Goal: Information Seeking & Learning: Learn about a topic

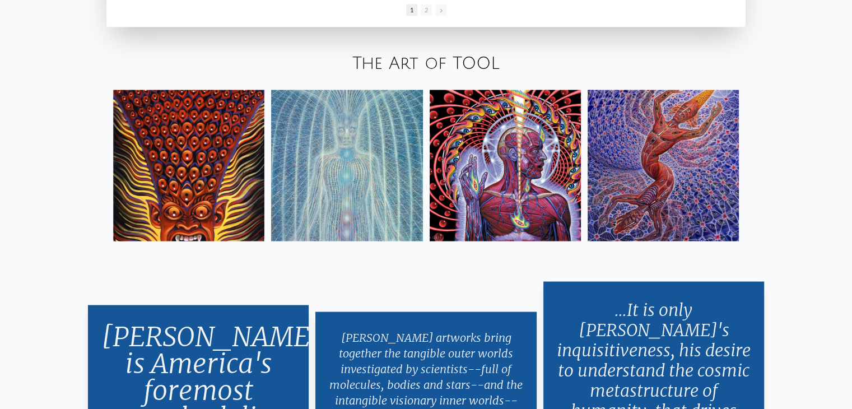
scroll to position [2017, 0]
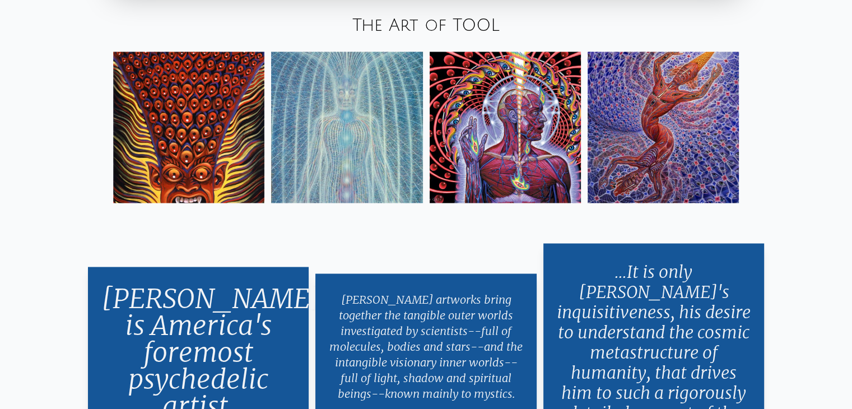
click at [643, 139] on img at bounding box center [663, 127] width 151 height 151
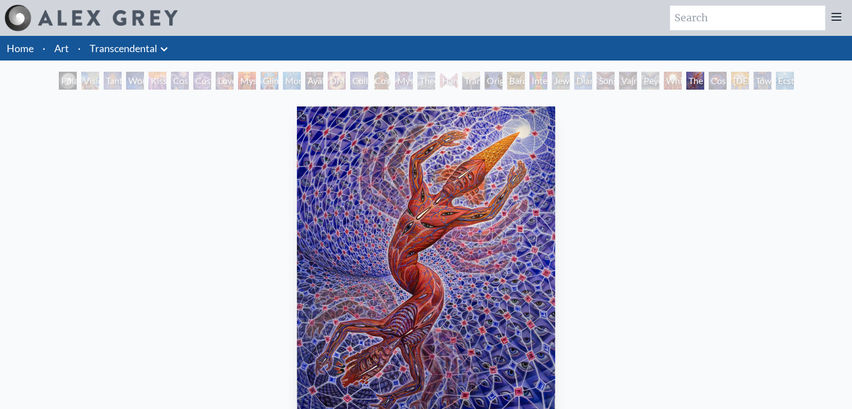
click at [244, 80] on div "Mysteriosa 2" at bounding box center [247, 81] width 18 height 18
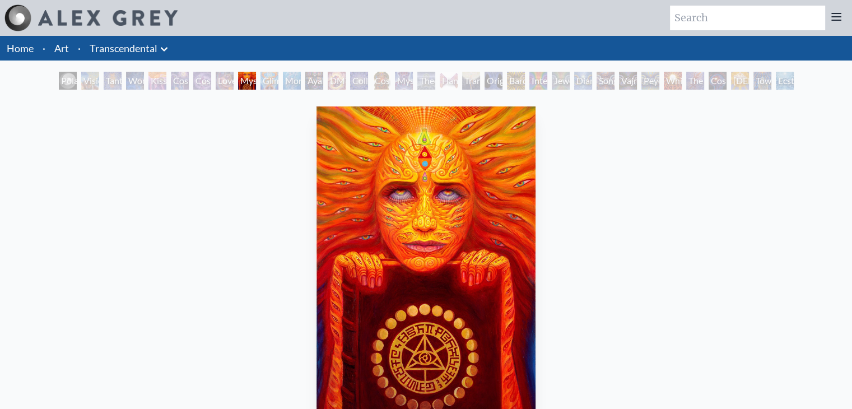
click at [664, 77] on div "White Light" at bounding box center [673, 81] width 18 height 18
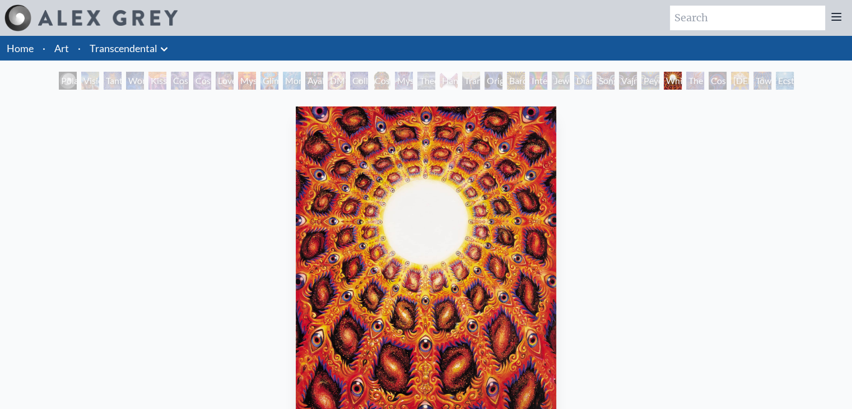
click at [81, 81] on div "Visionary Origin of Language" at bounding box center [90, 81] width 18 height 18
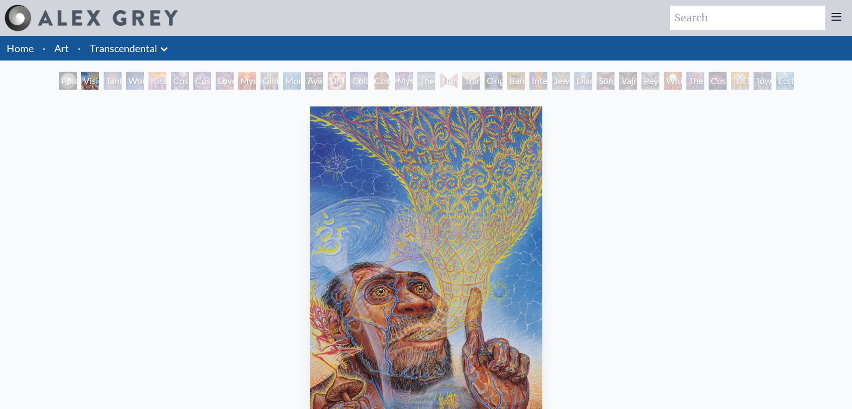
click at [59, 77] on div "Polar Unity Spiral" at bounding box center [68, 81] width 18 height 18
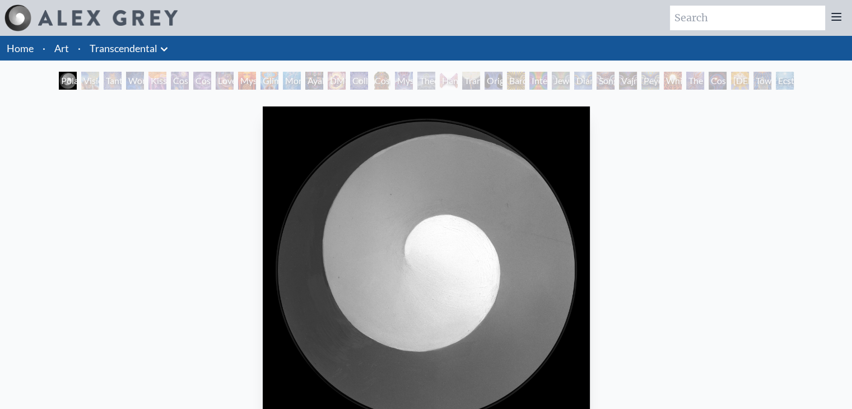
click at [81, 79] on div "Visionary Origin of Language" at bounding box center [90, 81] width 18 height 18
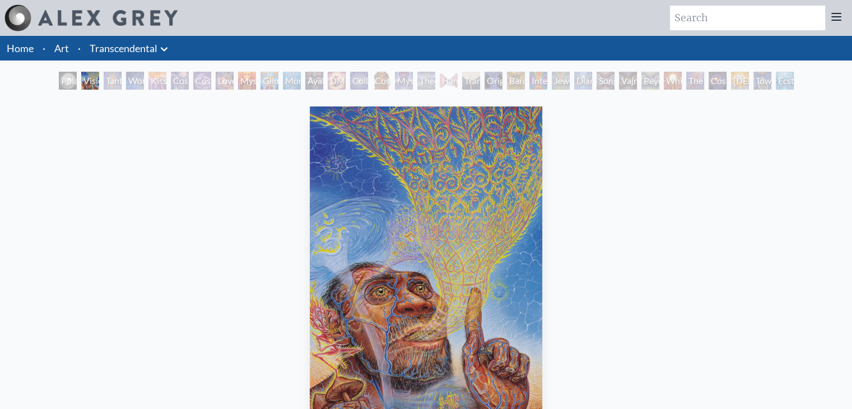
click at [105, 81] on div "Tantra" at bounding box center [113, 81] width 18 height 18
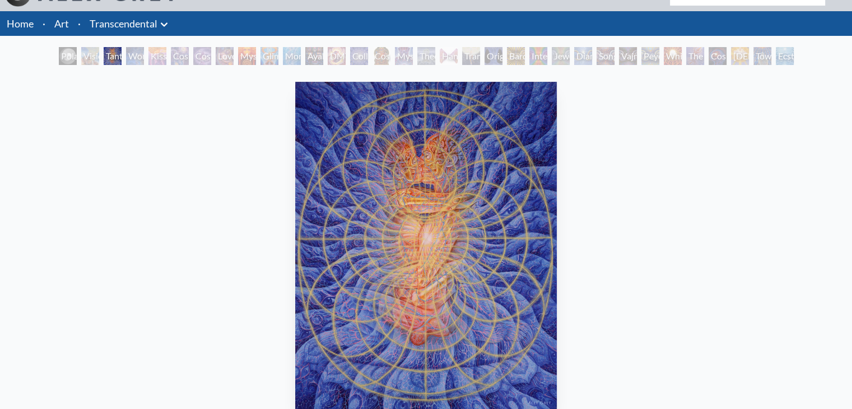
scroll to position [56, 0]
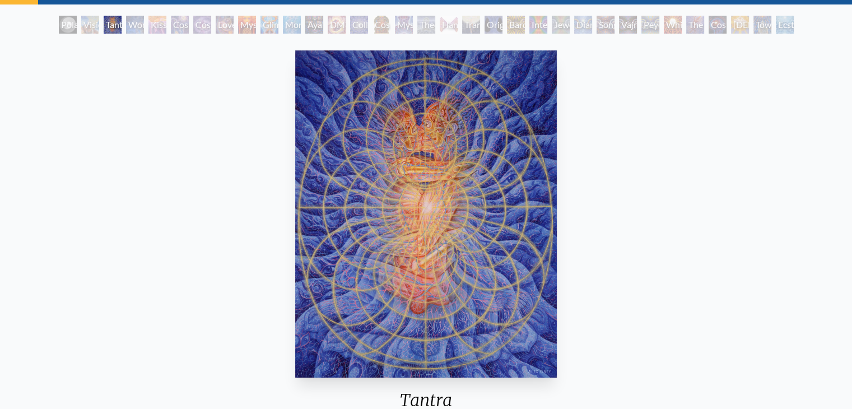
click at [126, 25] on div "Wonder" at bounding box center [135, 25] width 18 height 18
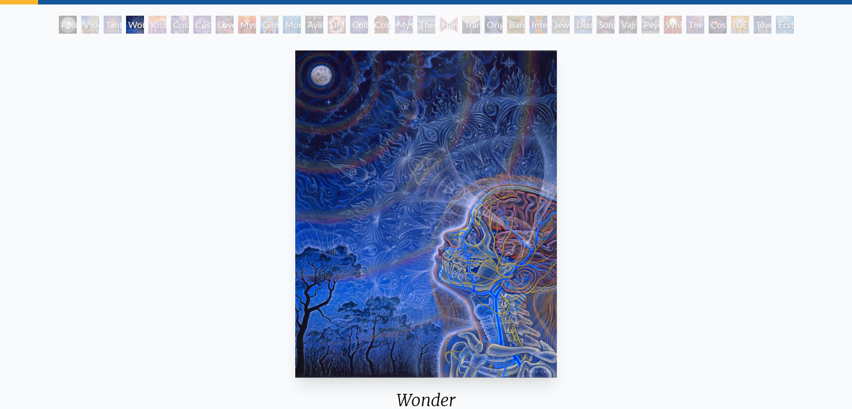
click at [162, 24] on div "Kiss of the Muse" at bounding box center [157, 25] width 18 height 18
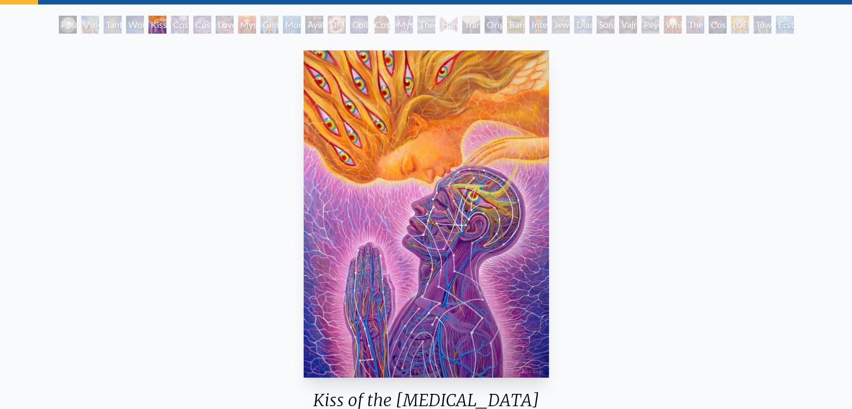
click at [207, 26] on div "Cosmic Artist" at bounding box center [202, 25] width 18 height 18
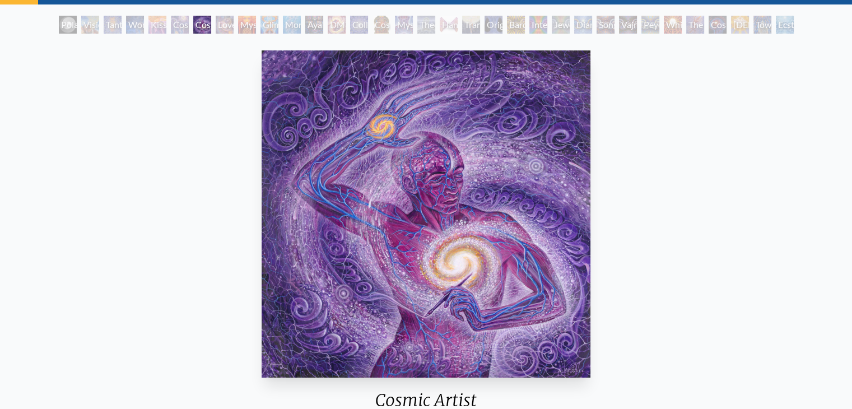
click at [247, 26] on div "Mysteriosa 2" at bounding box center [247, 25] width 18 height 18
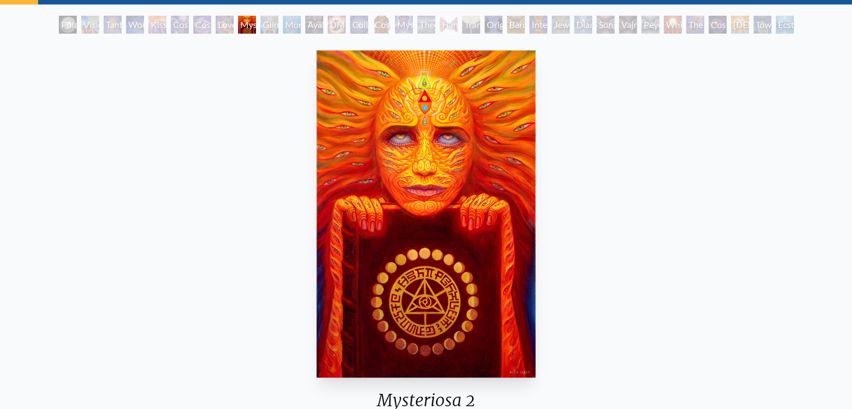
click at [289, 29] on div "Monochord" at bounding box center [292, 25] width 18 height 18
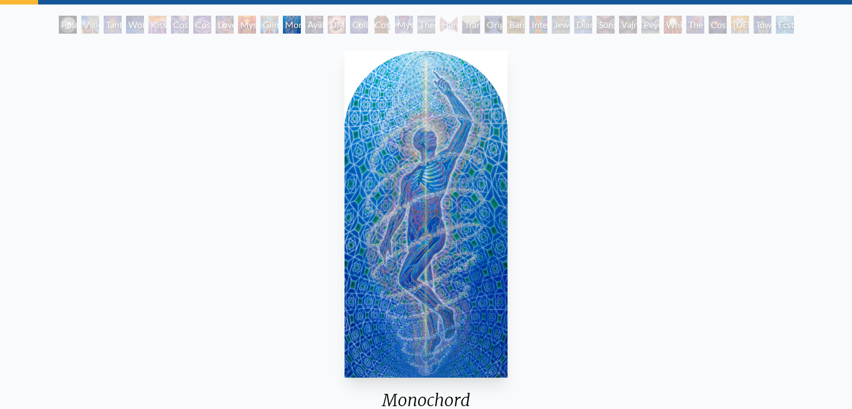
click at [321, 30] on div "Ayahuasca Visitation" at bounding box center [314, 25] width 18 height 18
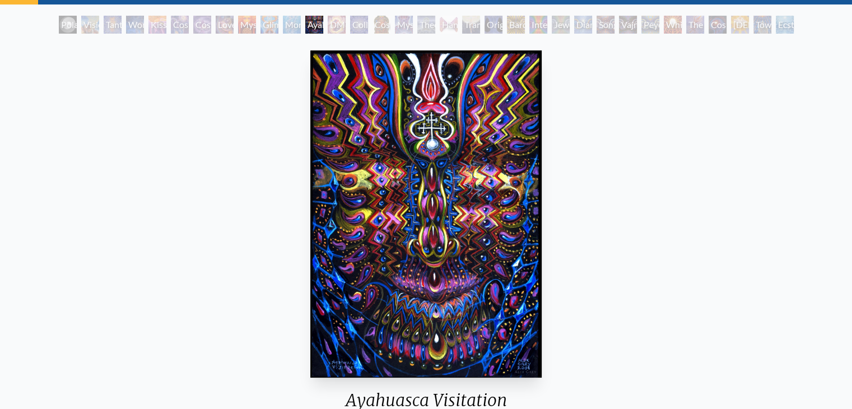
click at [368, 29] on div "Collective Vision" at bounding box center [359, 25] width 18 height 18
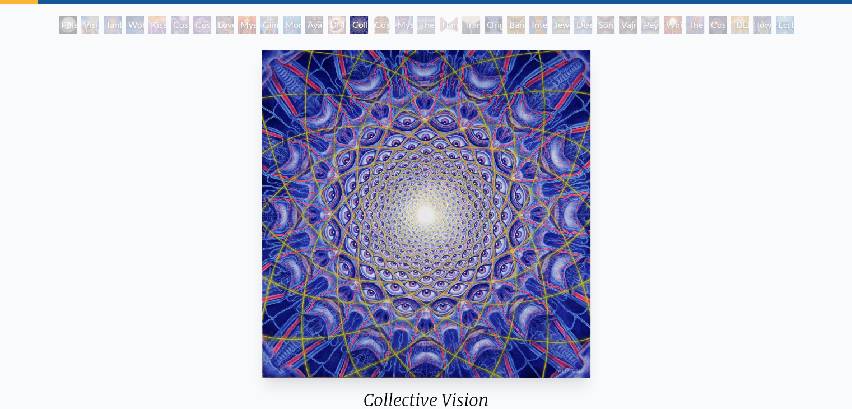
click at [411, 26] on div "Mystic Eye" at bounding box center [404, 25] width 18 height 18
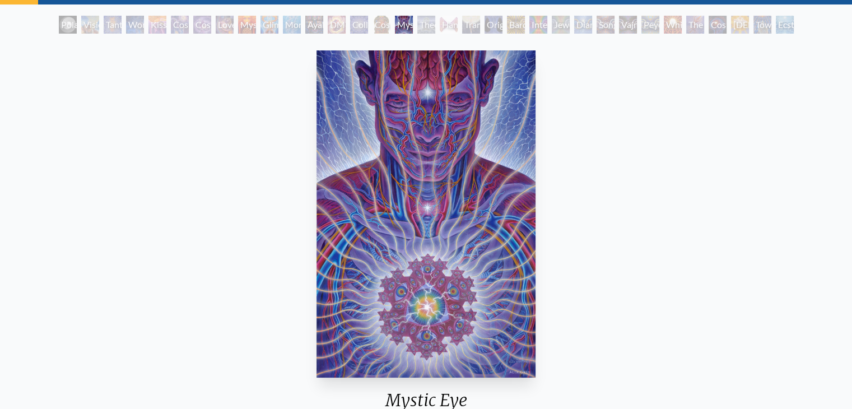
click at [435, 29] on div "Theologue" at bounding box center [426, 25] width 18 height 18
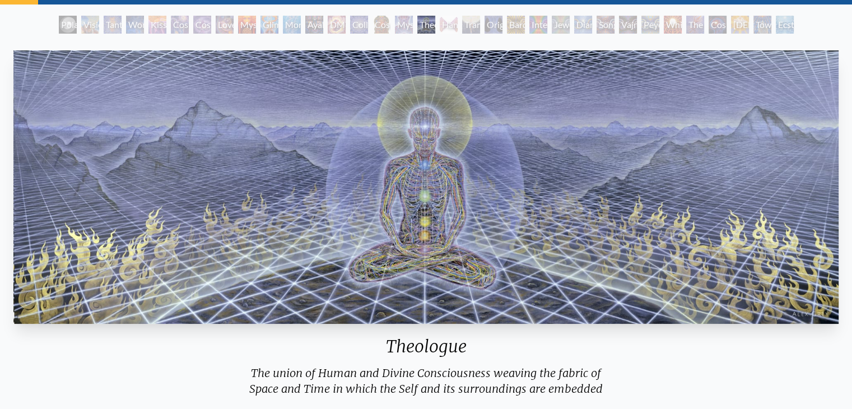
click at [458, 28] on div "Hands that See" at bounding box center [449, 25] width 18 height 18
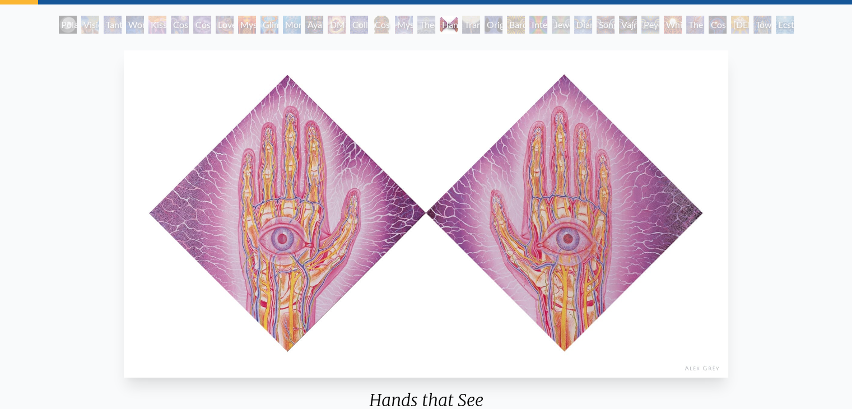
click at [500, 27] on div "Original Face" at bounding box center [494, 25] width 18 height 18
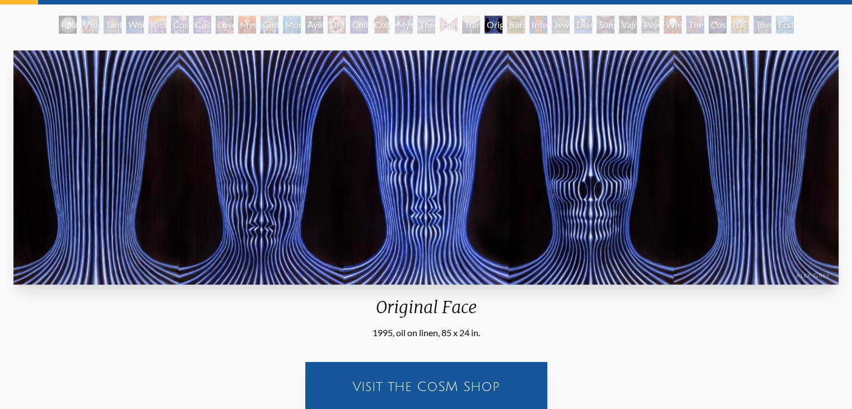
click at [331, 27] on div "DMT - The Spirit Molecule" at bounding box center [337, 25] width 18 height 18
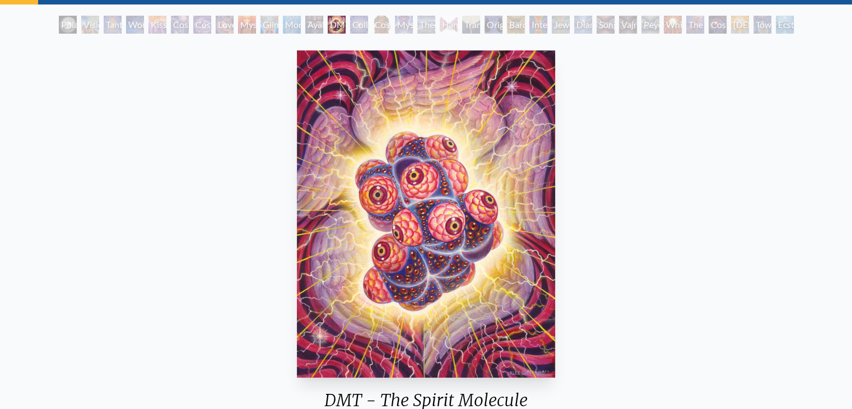
click at [261, 30] on div "Glimpsing the Empyrean" at bounding box center [270, 25] width 18 height 18
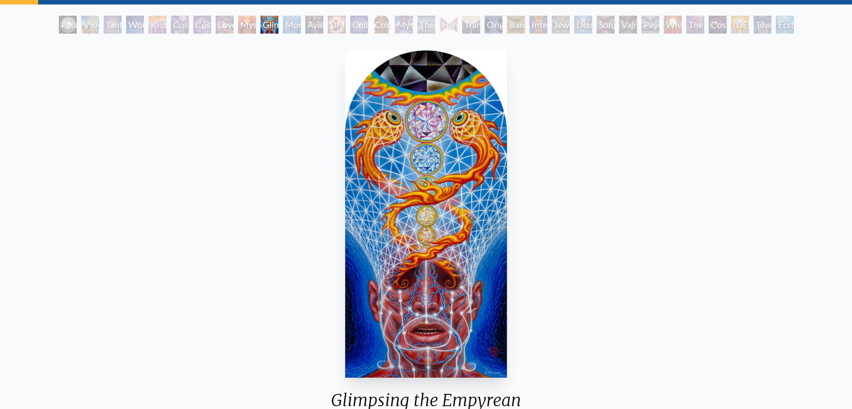
click at [267, 18] on div "Glimpsing the Empyrean" at bounding box center [270, 25] width 18 height 18
click at [277, 21] on div "Glimpsing the Empyrean" at bounding box center [270, 25] width 18 height 18
click at [331, 21] on div "DMT - The Spirit Molecule" at bounding box center [337, 25] width 18 height 18
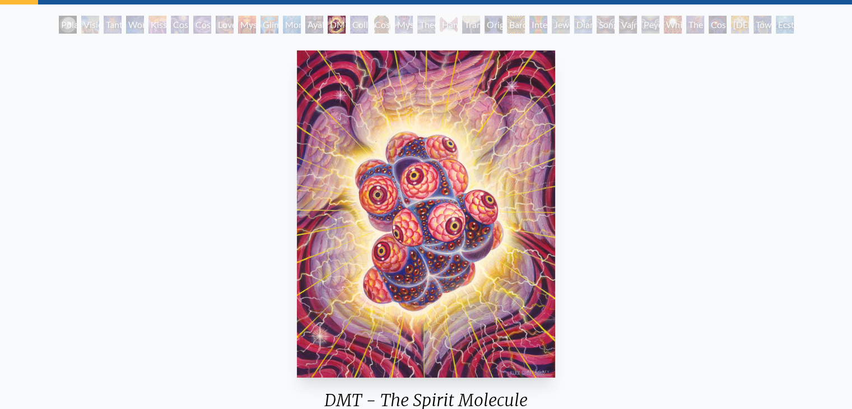
click at [467, 30] on div "Transfiguration" at bounding box center [471, 25] width 18 height 18
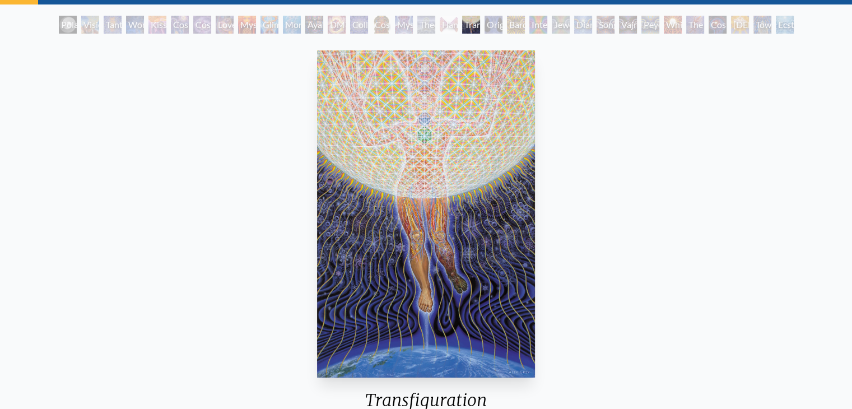
click at [513, 30] on div "Bardo Being" at bounding box center [516, 25] width 18 height 18
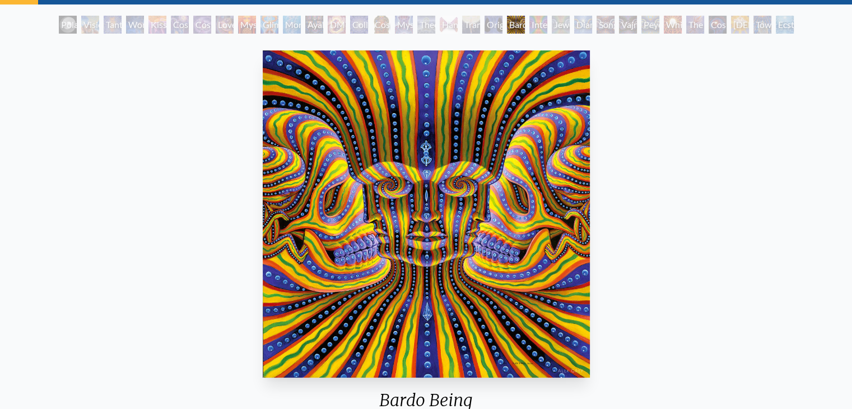
click at [547, 21] on div "Interbeing" at bounding box center [538, 25] width 18 height 18
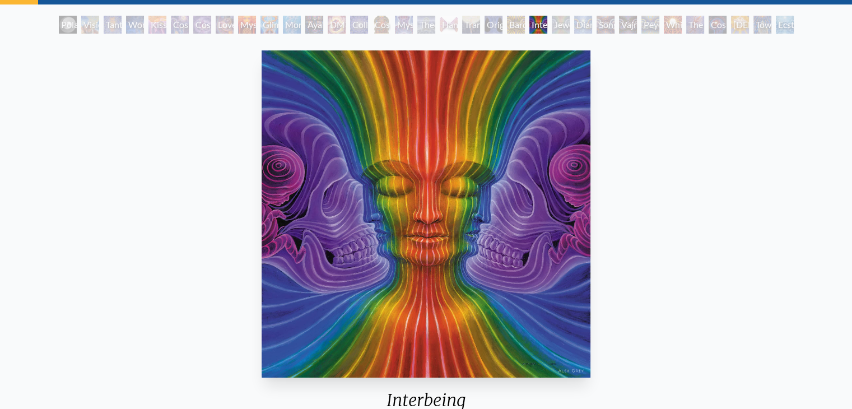
click at [582, 30] on div "Diamond Being" at bounding box center [583, 25] width 18 height 18
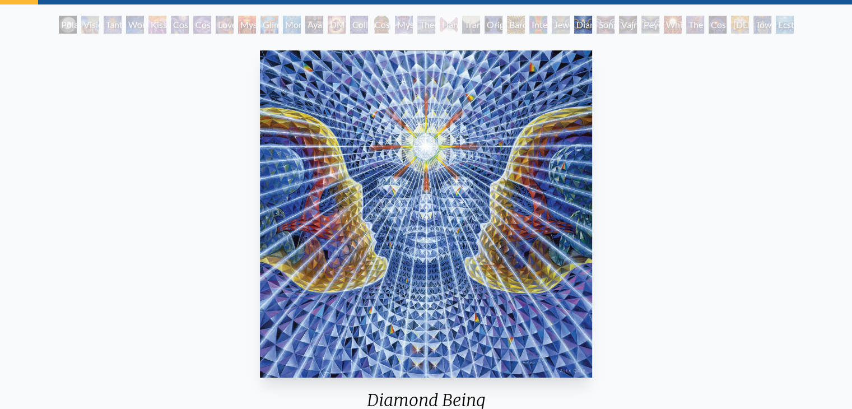
click at [624, 25] on div "Vajra Being" at bounding box center [628, 25] width 18 height 18
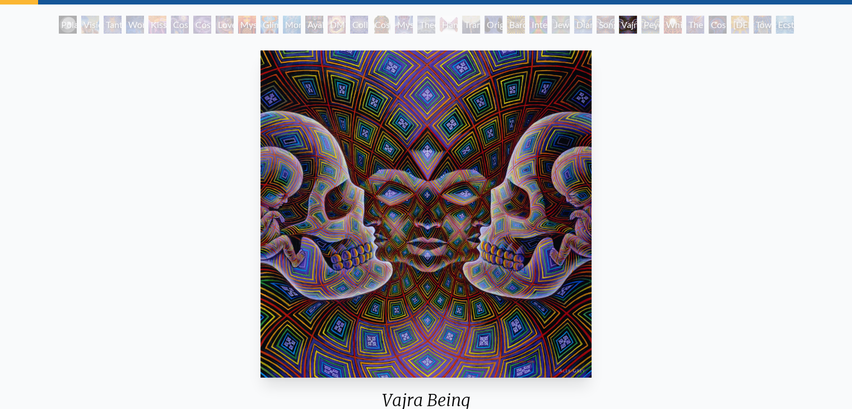
click at [658, 21] on div "Peyote Being" at bounding box center [650, 25] width 18 height 18
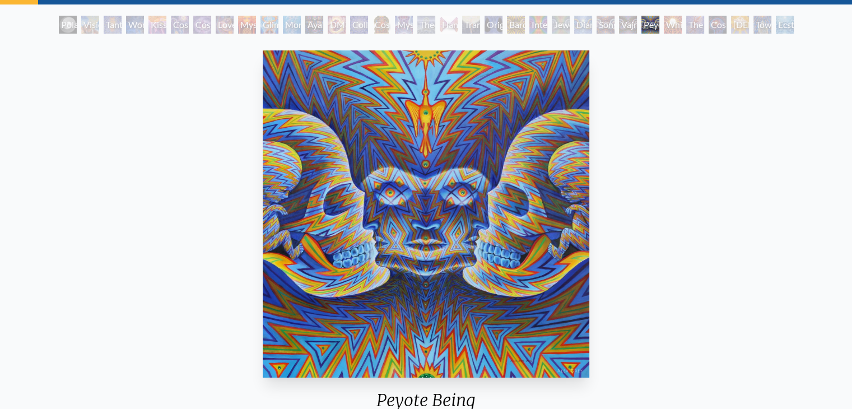
click at [690, 17] on div "The Great Turn" at bounding box center [695, 25] width 18 height 18
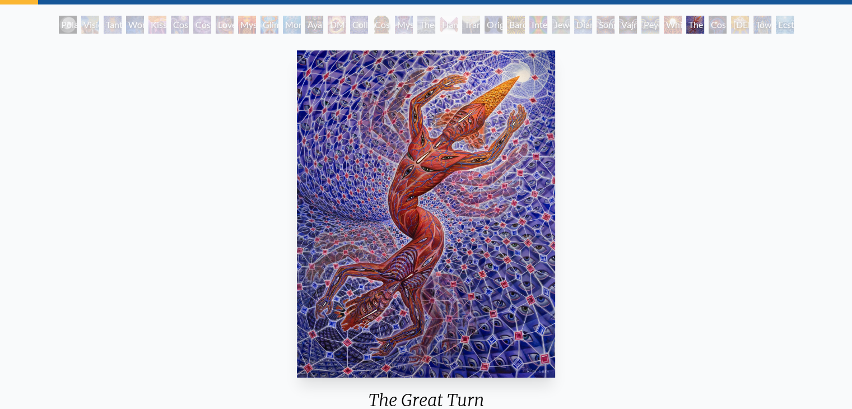
click at [739, 25] on div "Holy Spirit" at bounding box center [740, 25] width 18 height 18
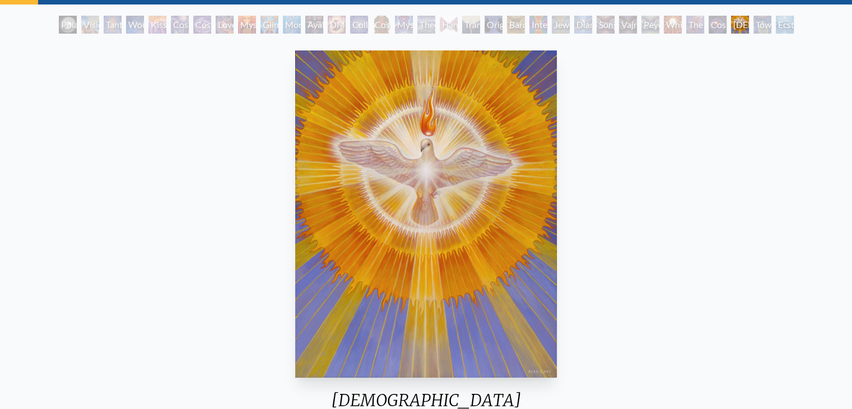
click at [771, 27] on div "Toward the One" at bounding box center [762, 25] width 18 height 18
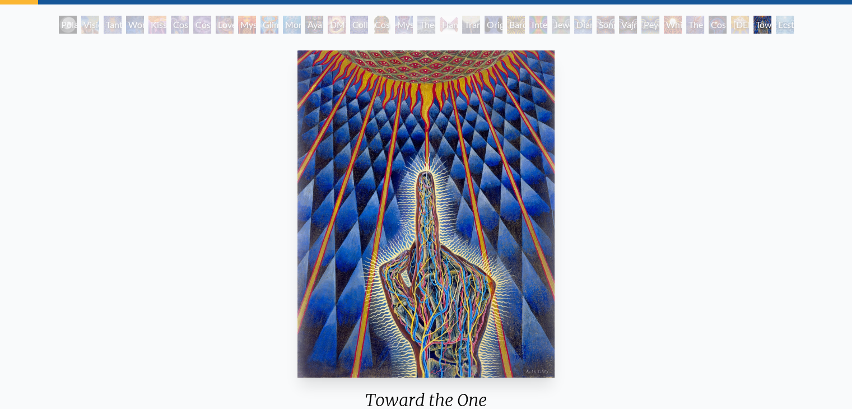
click at [790, 26] on div "Ecstasy" at bounding box center [785, 25] width 18 height 18
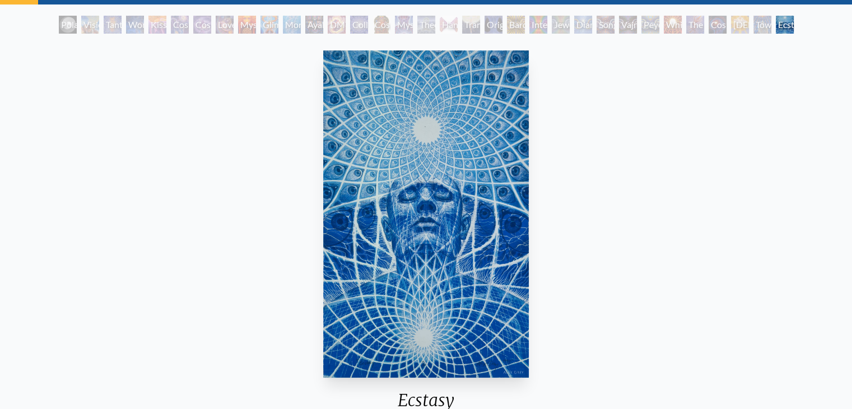
click at [156, 23] on div "Kiss of the Muse" at bounding box center [157, 25] width 18 height 18
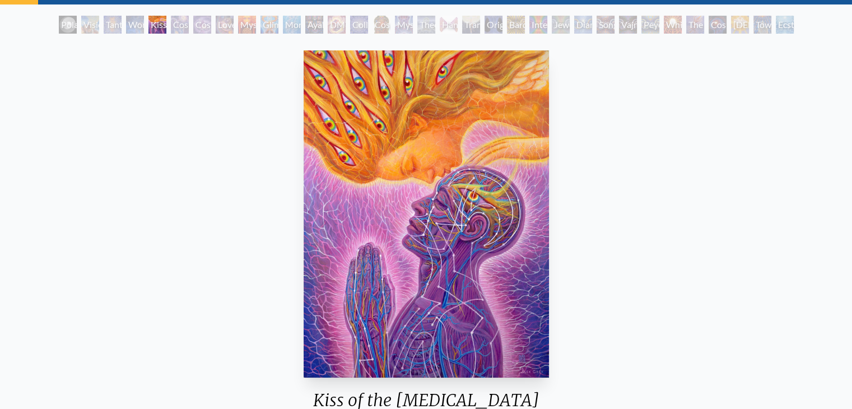
click at [104, 20] on div "Tantra" at bounding box center [113, 25] width 18 height 18
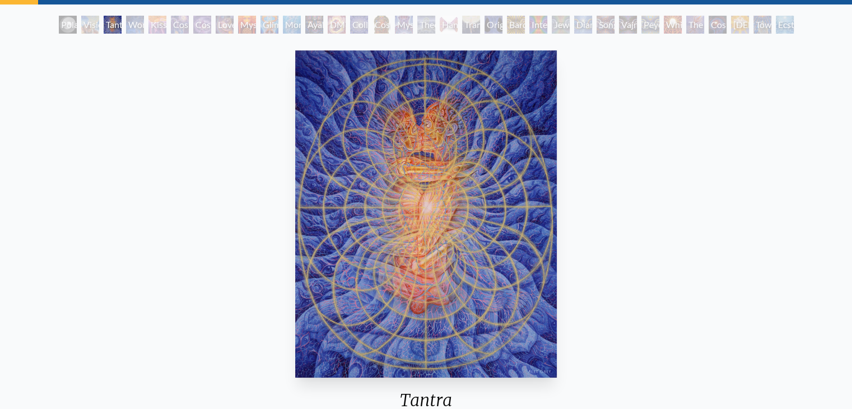
click at [81, 24] on div "Visionary Origin of Language" at bounding box center [90, 25] width 18 height 18
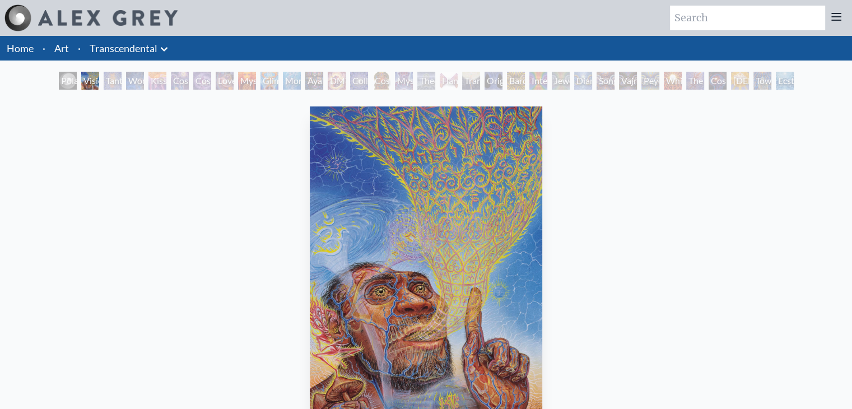
click at [81, 82] on div "Visionary Origin of Language" at bounding box center [90, 81] width 18 height 18
click at [59, 78] on div "Polar Unity Spiral" at bounding box center [68, 81] width 18 height 18
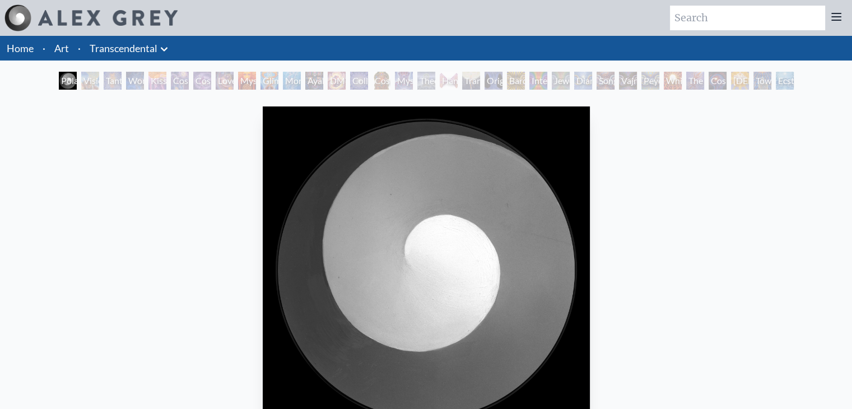
click at [160, 79] on div "Kiss of the Muse" at bounding box center [157, 81] width 18 height 18
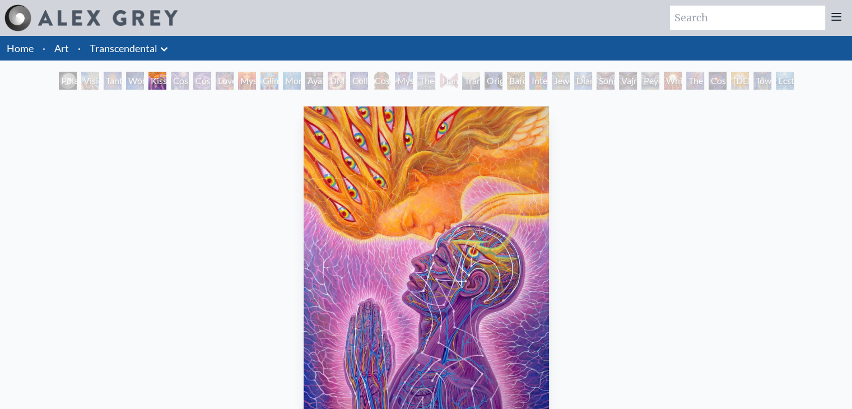
click at [211, 84] on div "Cosmic Artist" at bounding box center [202, 81] width 18 height 18
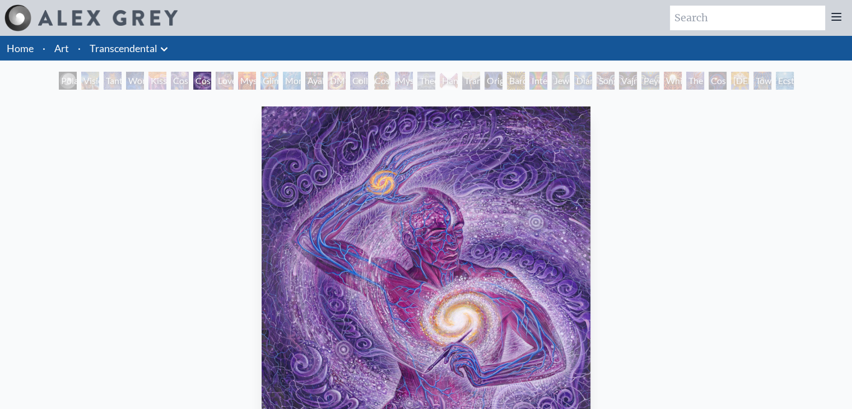
click at [241, 82] on div "Mysteriosa 2" at bounding box center [247, 81] width 18 height 18
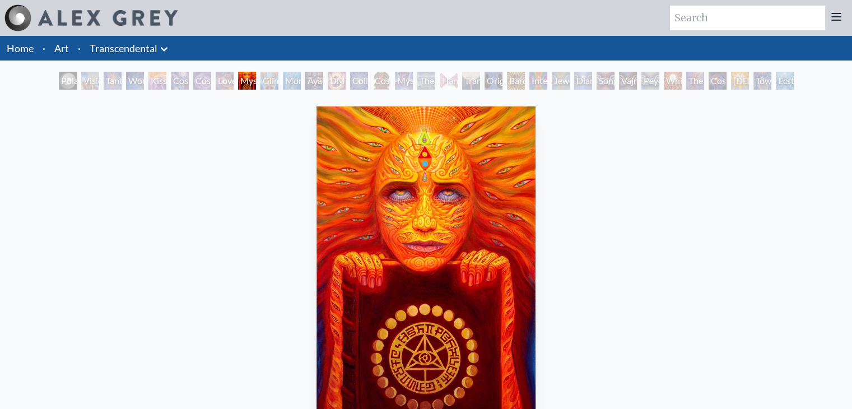
click at [256, 77] on div "Mysteriosa 2" at bounding box center [247, 81] width 18 height 18
click at [279, 75] on div "Polar Unity Spiral Visionary Origin of Language Tantra Wonder Kiss of the Muse …" at bounding box center [426, 82] width 739 height 21
click at [283, 84] on div "Monochord" at bounding box center [292, 81] width 18 height 18
